Goal: Transaction & Acquisition: Subscribe to service/newsletter

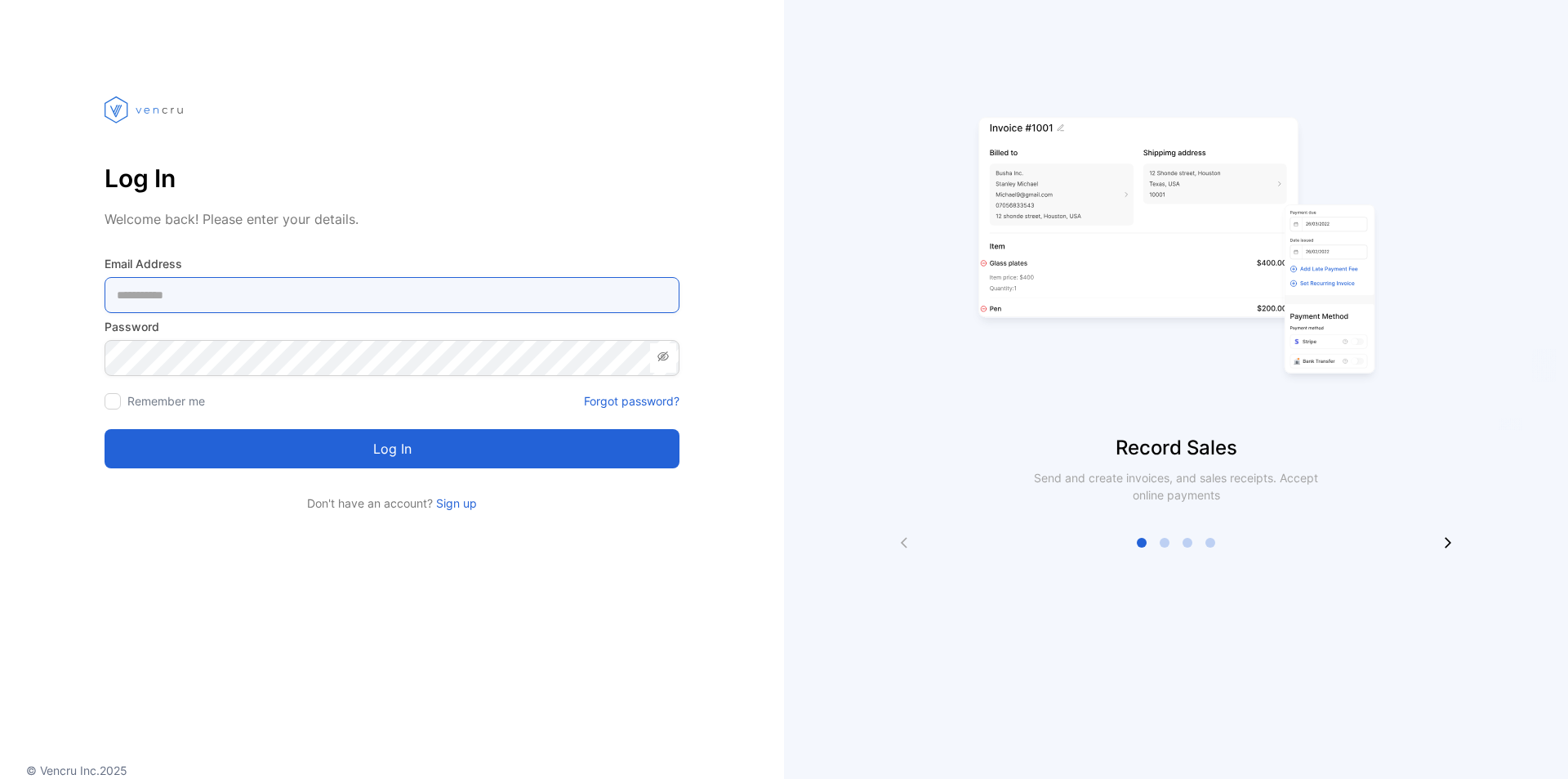
click at [169, 299] on Address-inputemail "email" at bounding box center [392, 295] width 575 height 36
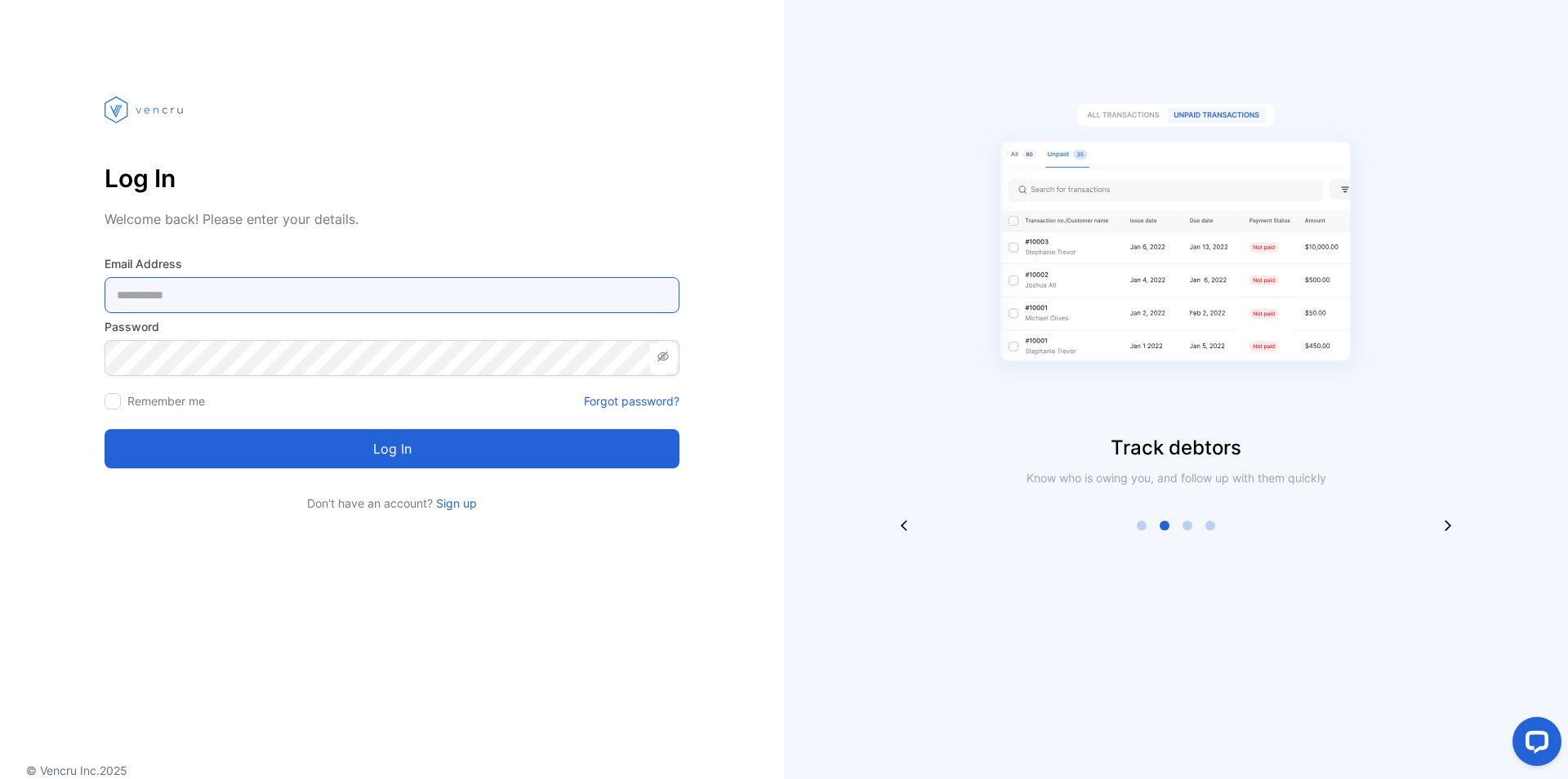
type Address-inputemail "*"
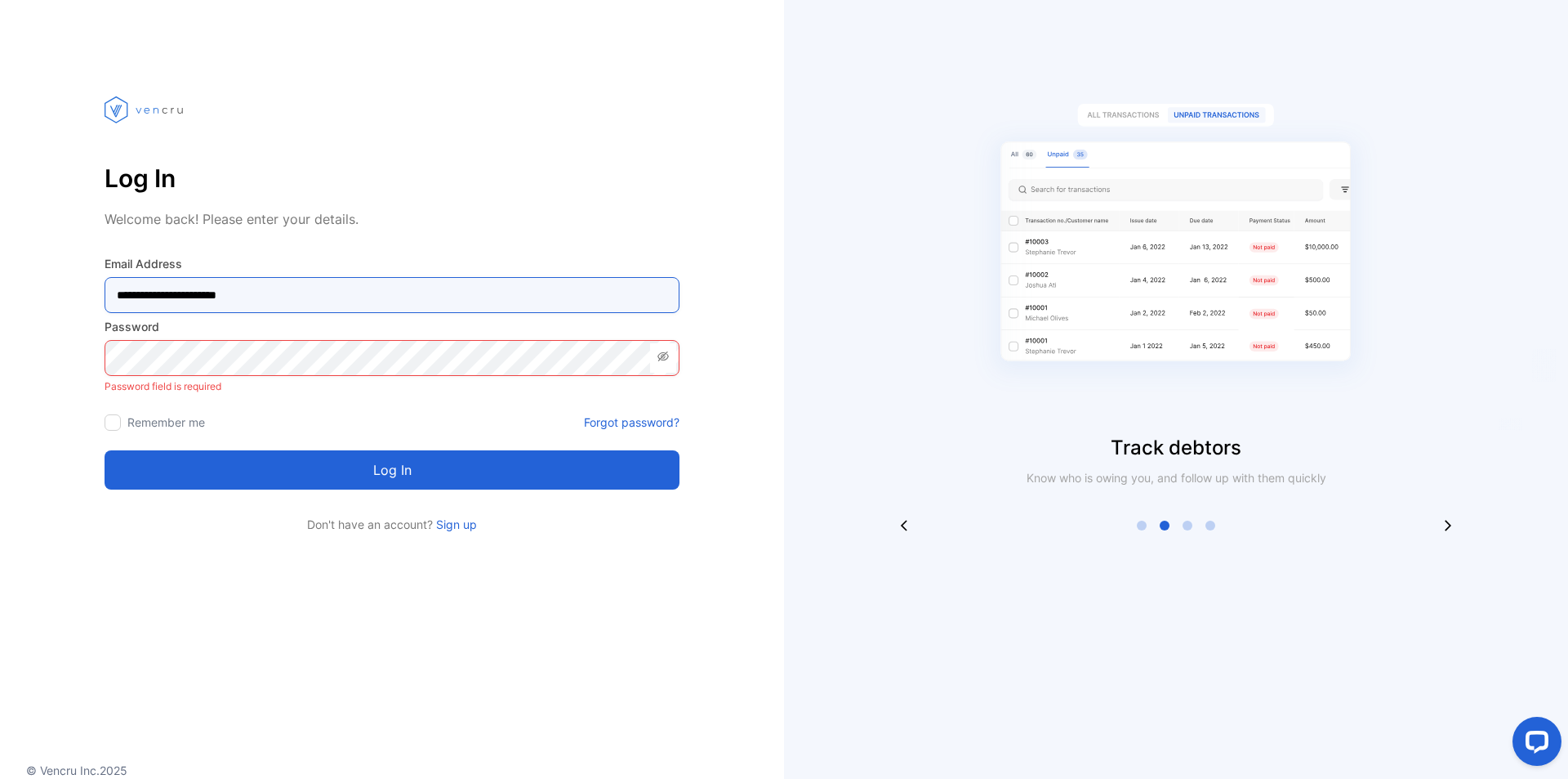
type Address-inputemail "**********"
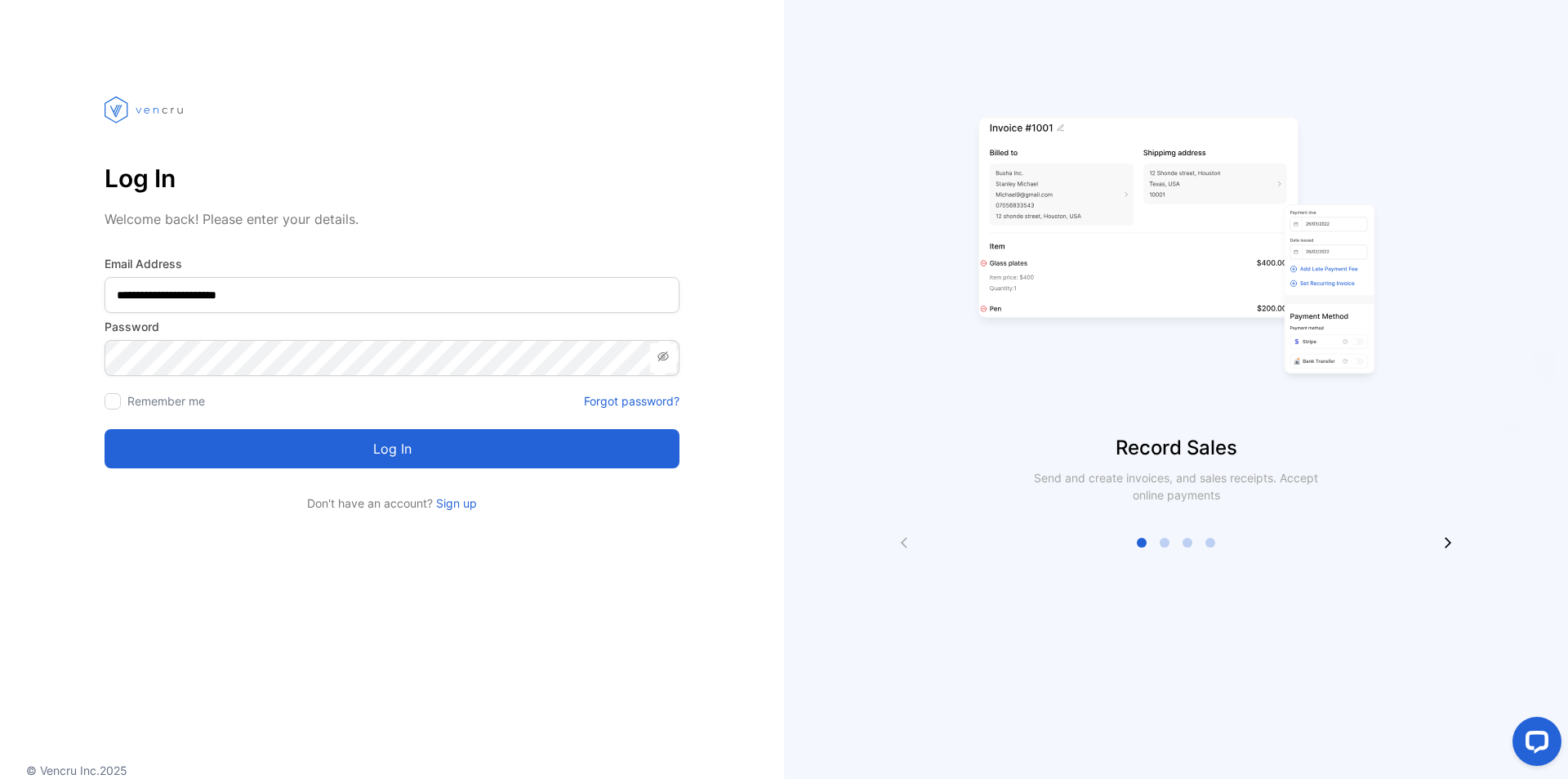
click at [402, 453] on button "Log in" at bounding box center [392, 449] width 575 height 39
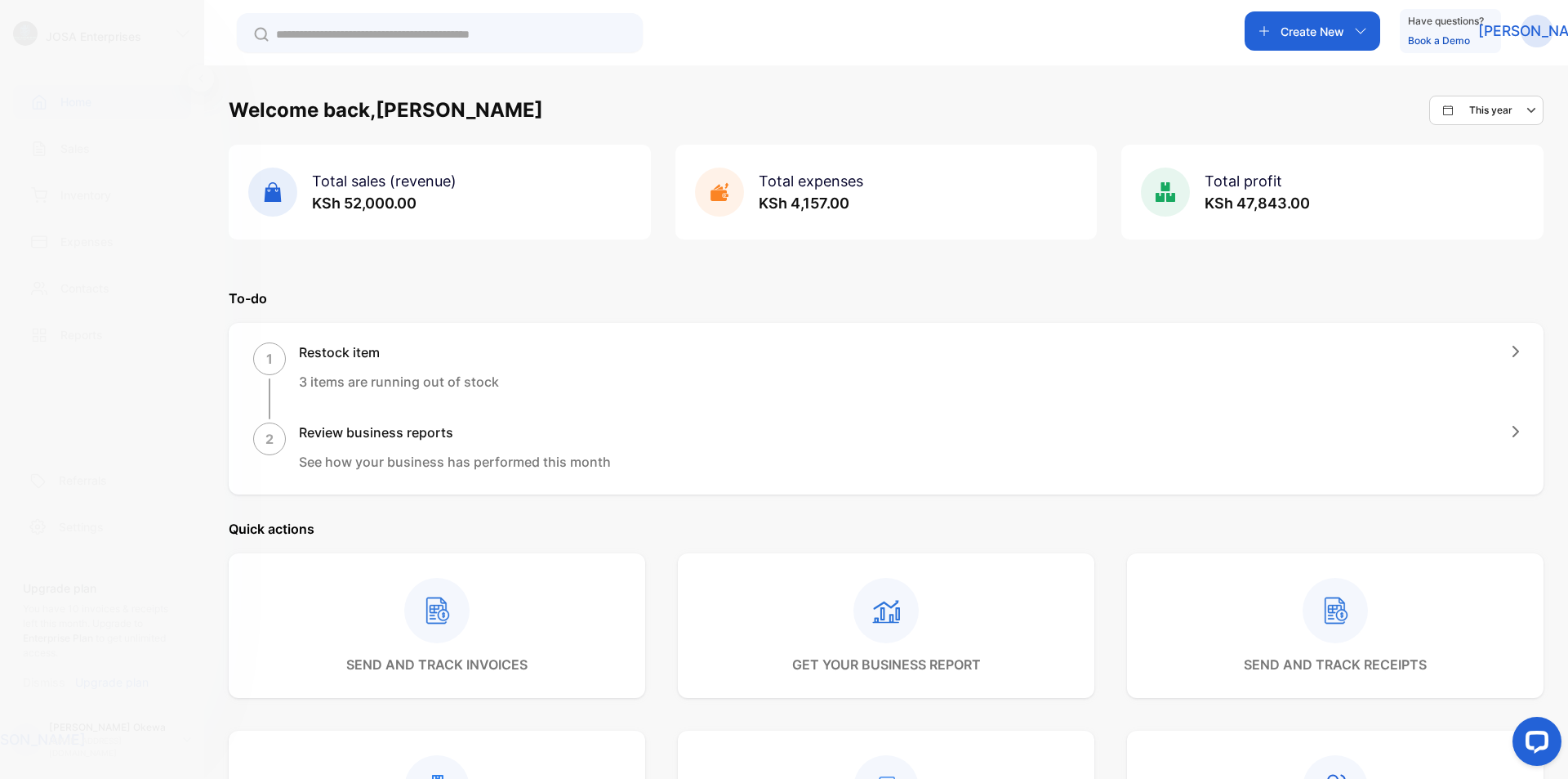
click at [1207, 532] on p "Quick actions" at bounding box center [886, 529] width 1315 height 20
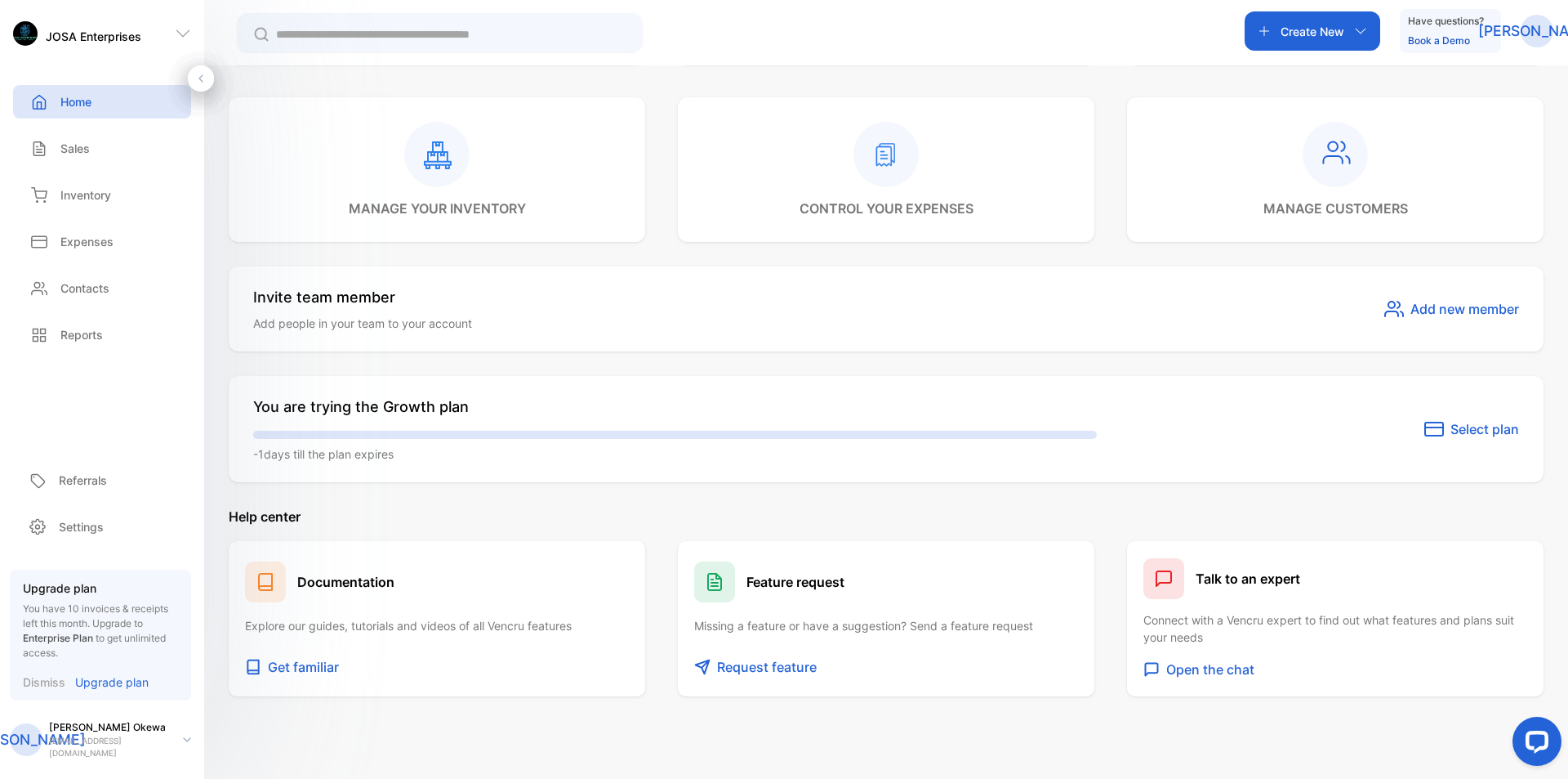
scroll to position [654, 0]
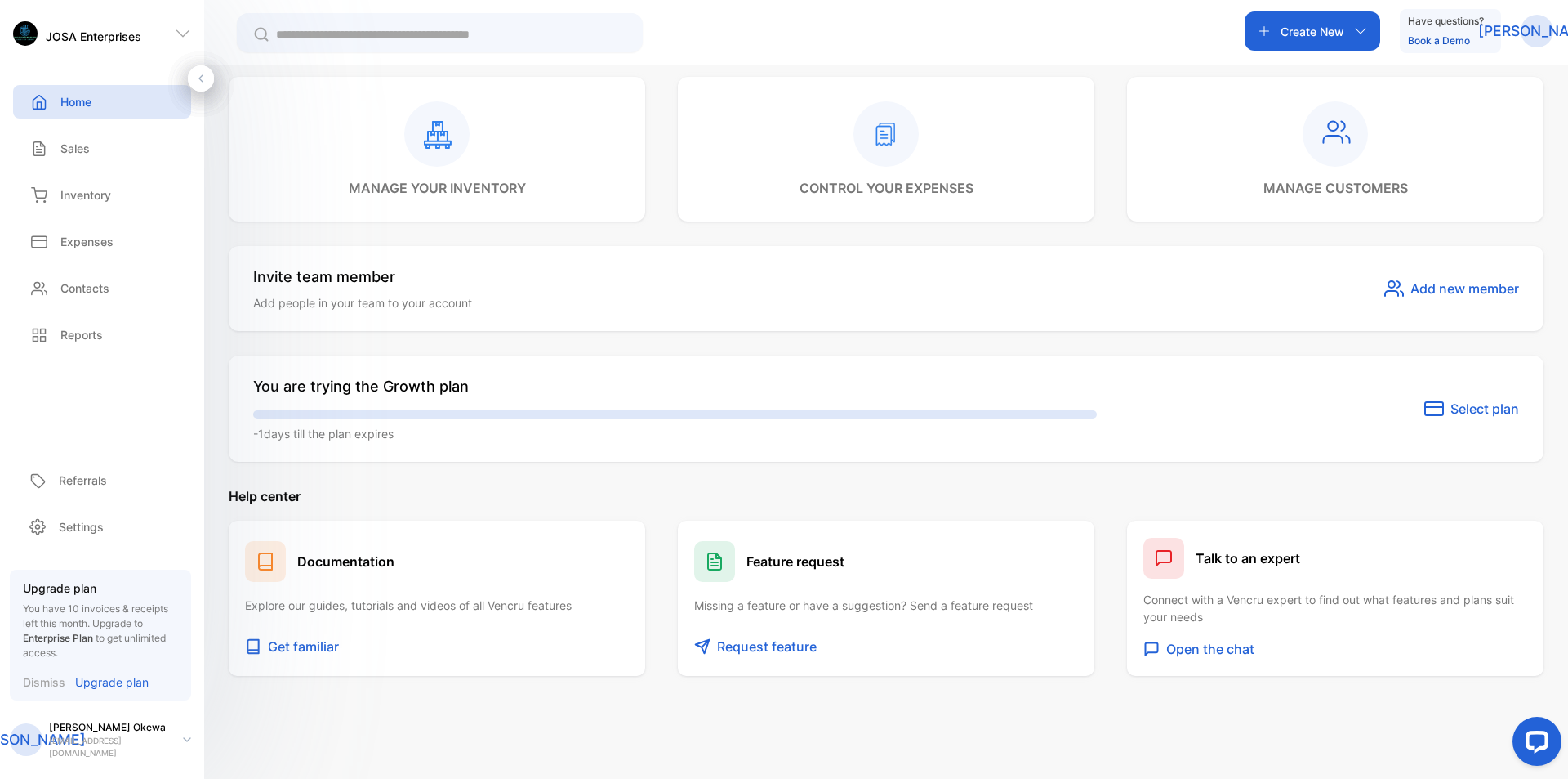
click at [1458, 411] on span "Select plan" at bounding box center [1485, 409] width 69 height 20
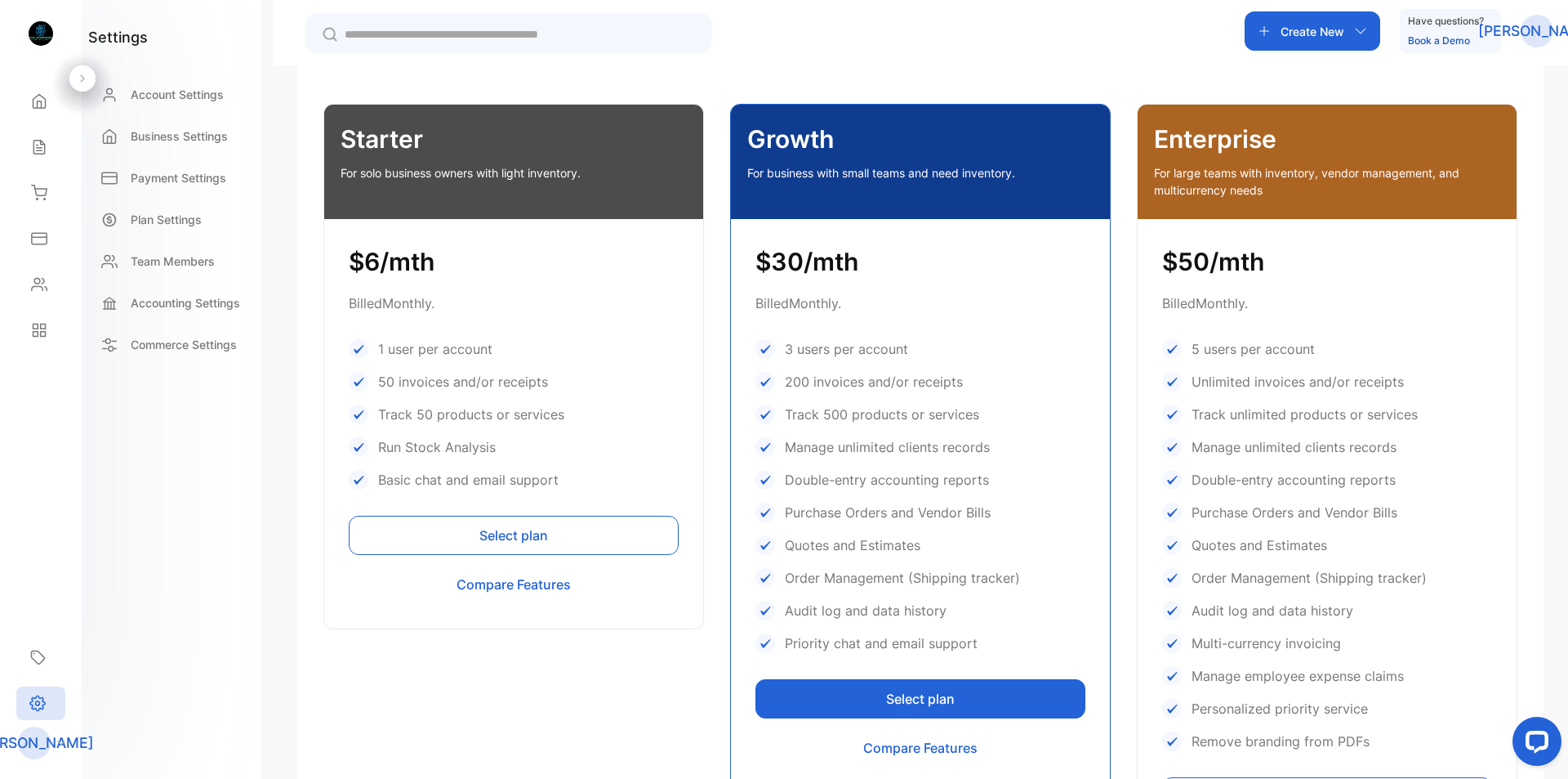
scroll to position [409, 0]
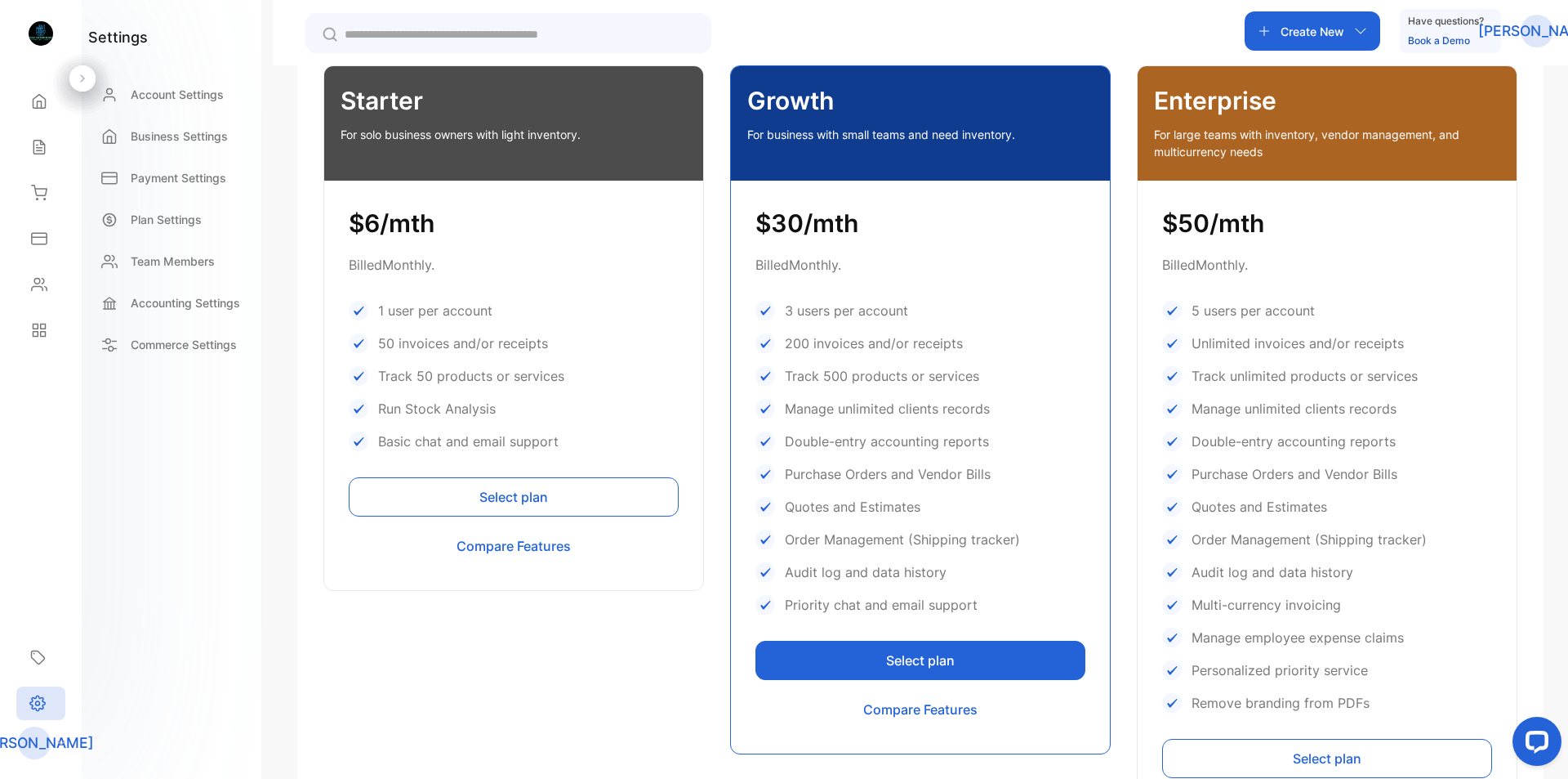
click at [546, 501] on button "Select plan" at bounding box center [513, 497] width 330 height 39
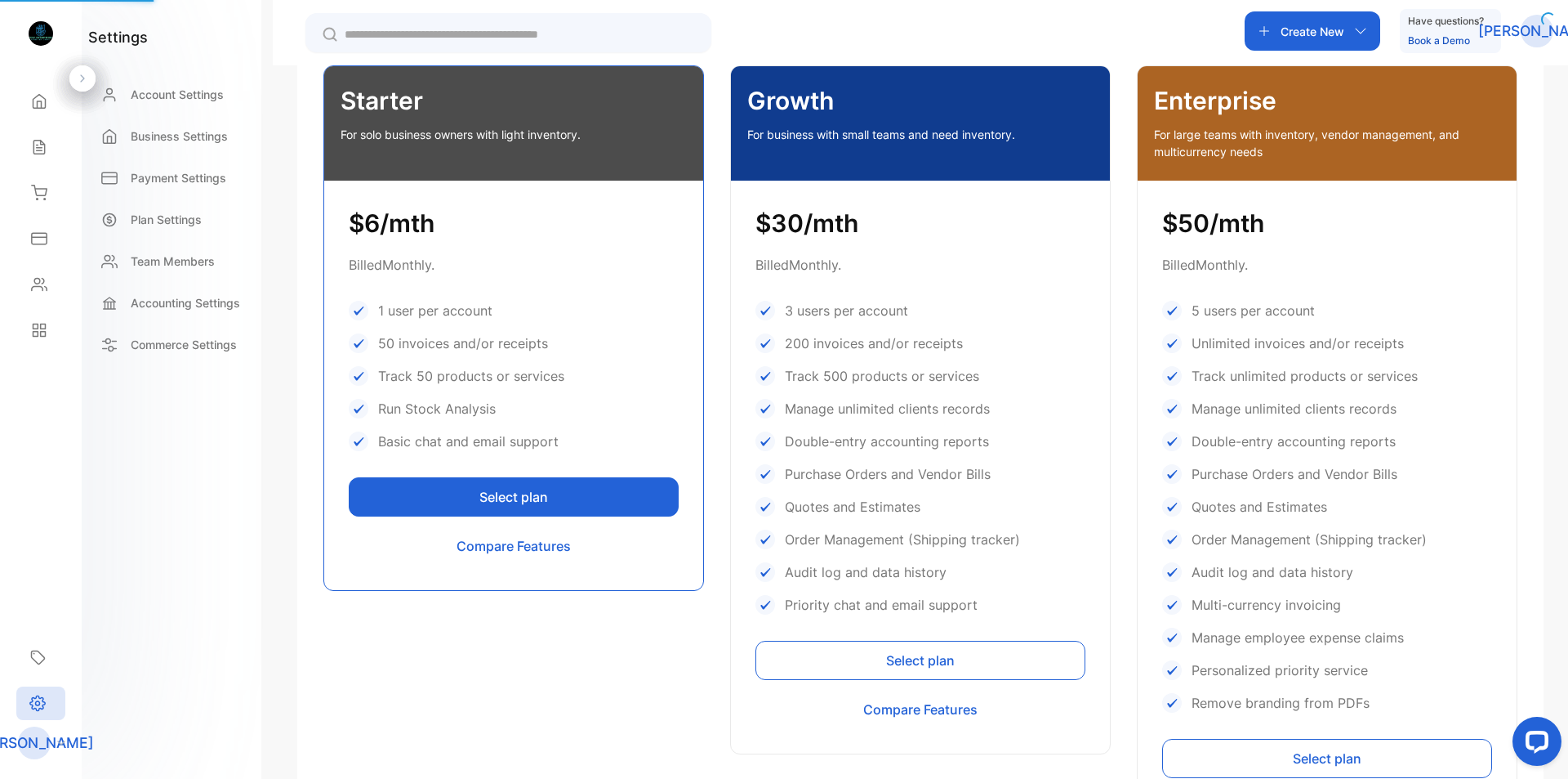
scroll to position [270, 0]
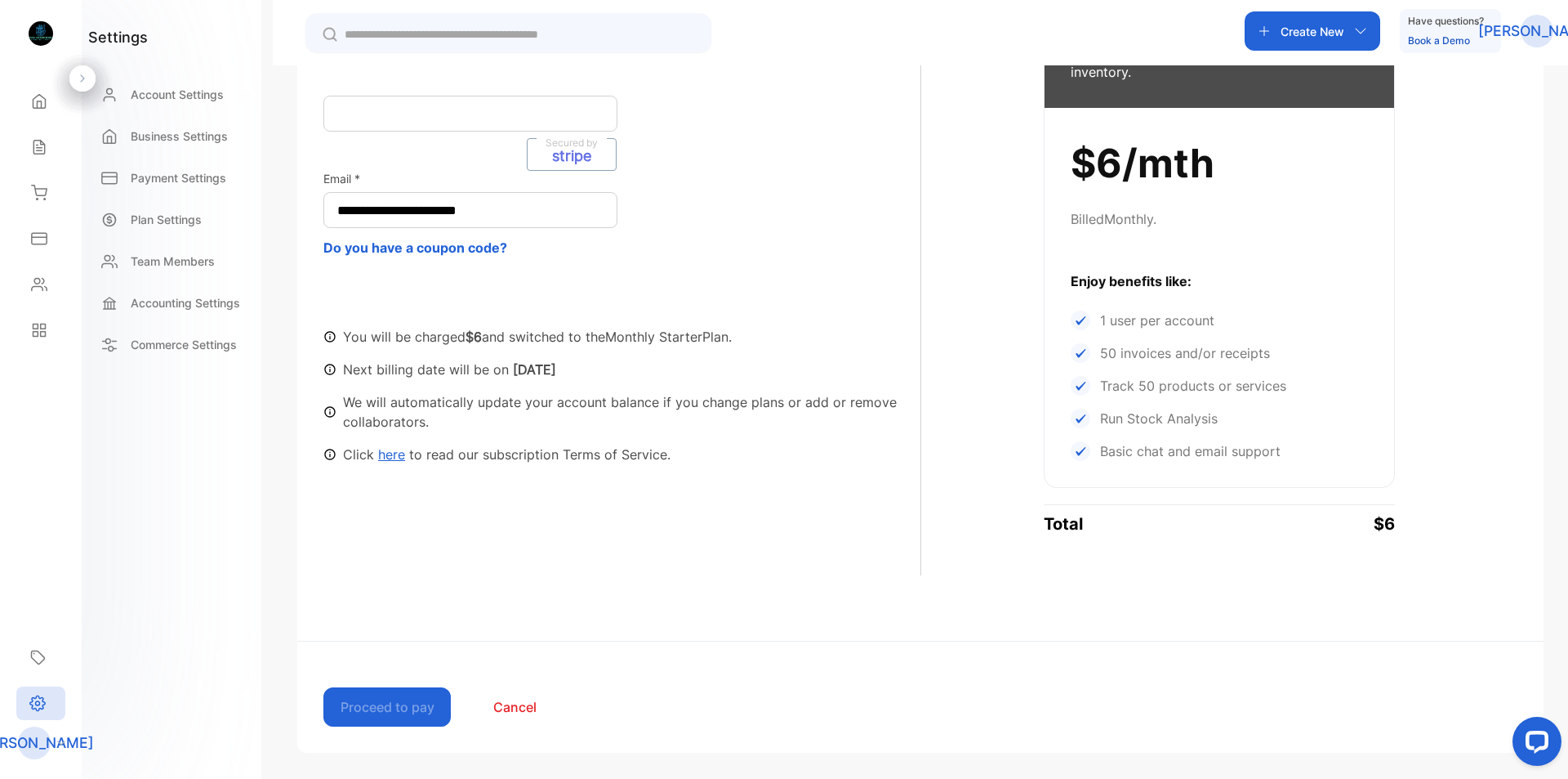
drag, startPoint x: 0, startPoint y: 106, endPoint x: 12, endPoint y: 111, distance: 13.0
click at [12, 111] on div "Home Home Sales Sales Inventory Inventory Expenses Expenses Contacts Contacts R…" at bounding box center [40, 215] width 82 height 274
